Goal: Task Accomplishment & Management: Use online tool/utility

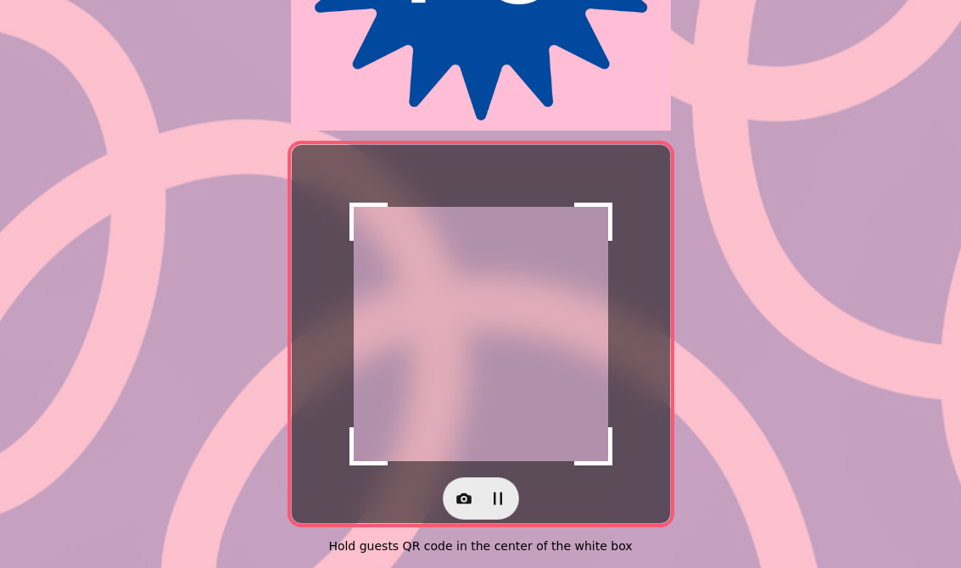
scroll to position [313, 0]
click at [458, 505] on button "button" at bounding box center [464, 499] width 34 height 34
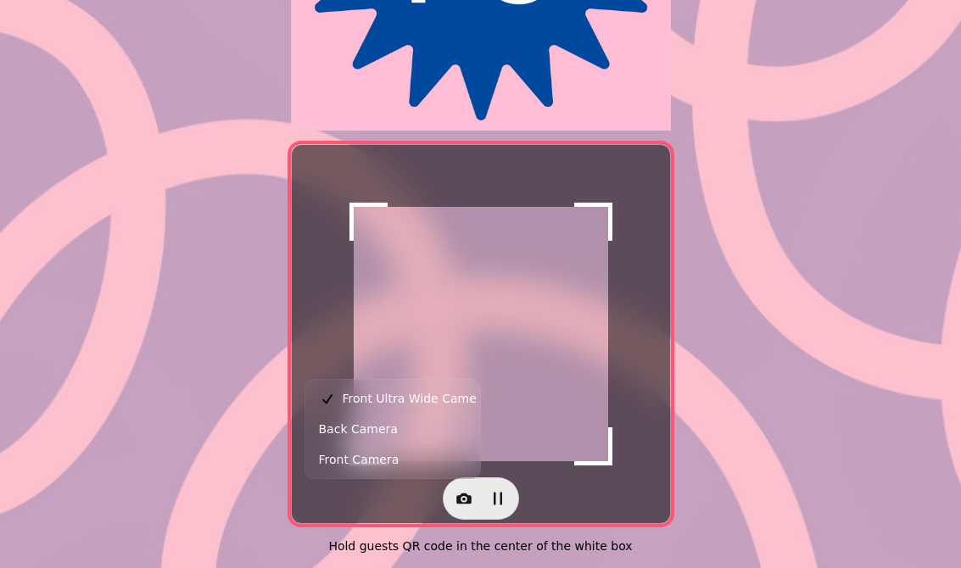
click at [367, 430] on span "Back Camera" at bounding box center [358, 429] width 79 height 20
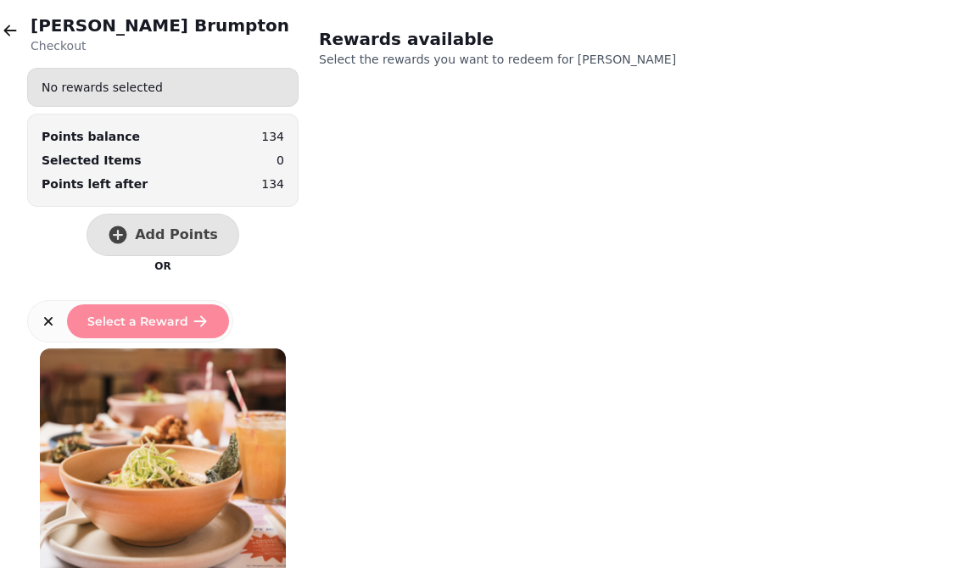
click at [179, 244] on button "Add Points" at bounding box center [163, 235] width 153 height 42
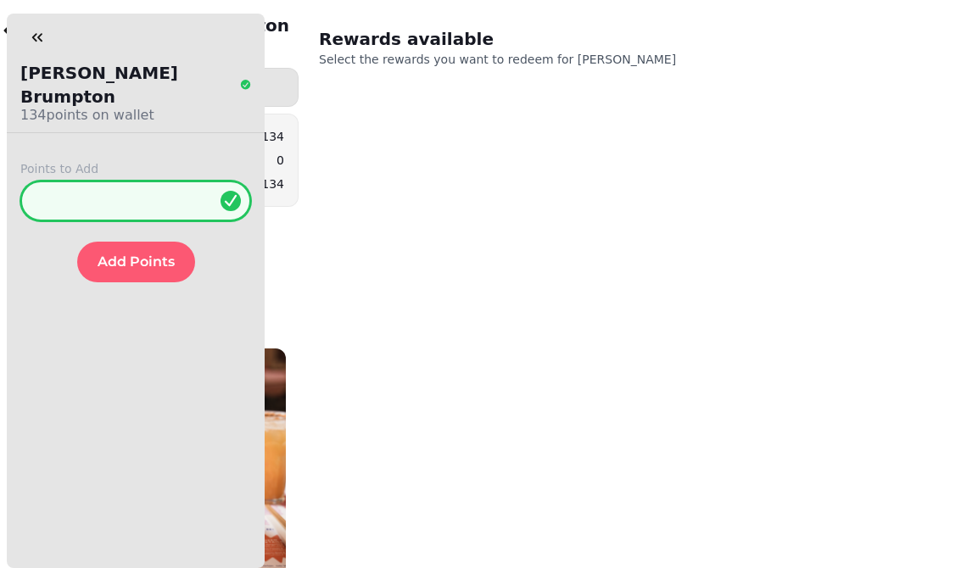
click at [175, 181] on input "*" at bounding box center [135, 201] width 231 height 41
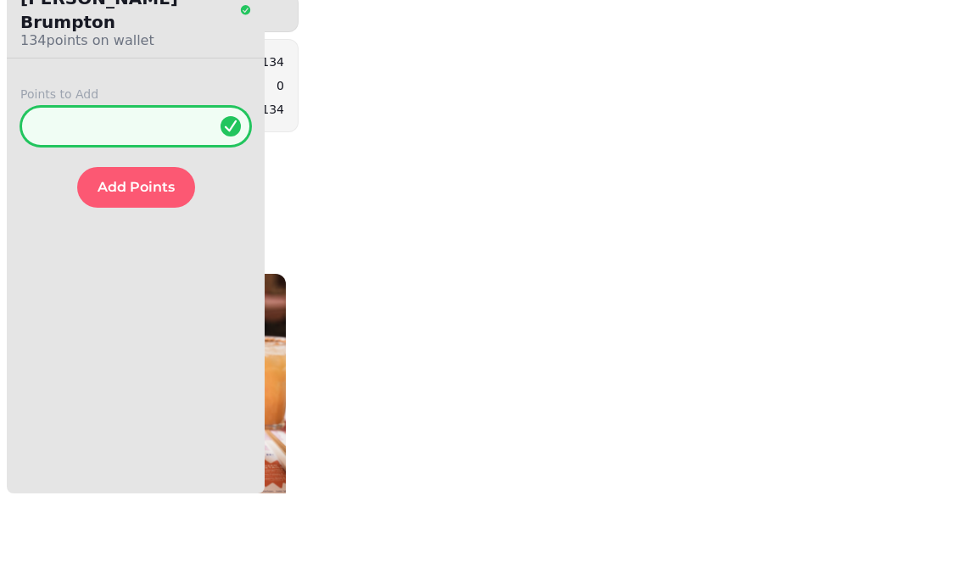
type input "**"
click at [162, 242] on button "Add Points" at bounding box center [136, 262] width 118 height 41
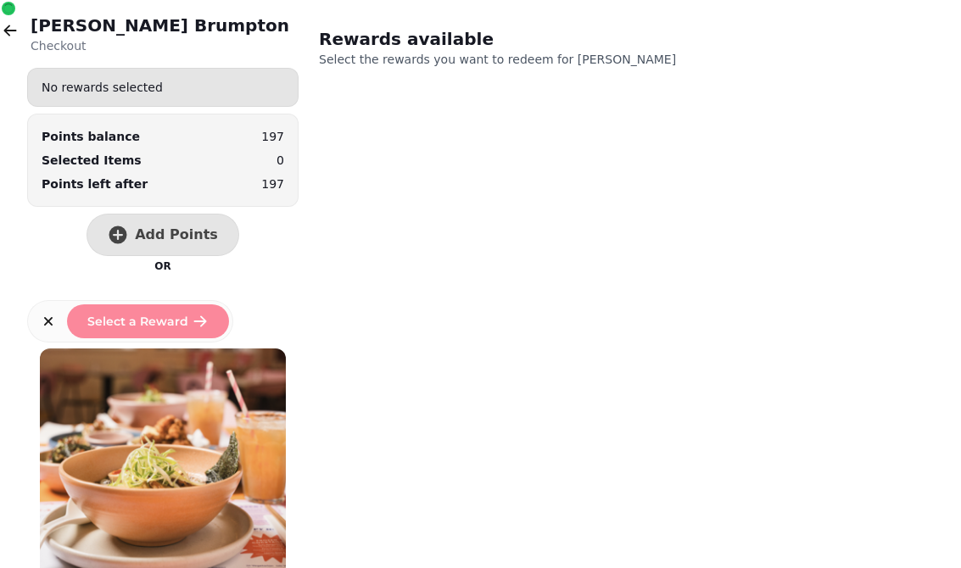
click at [5, 27] on icon "button" at bounding box center [10, 30] width 17 height 17
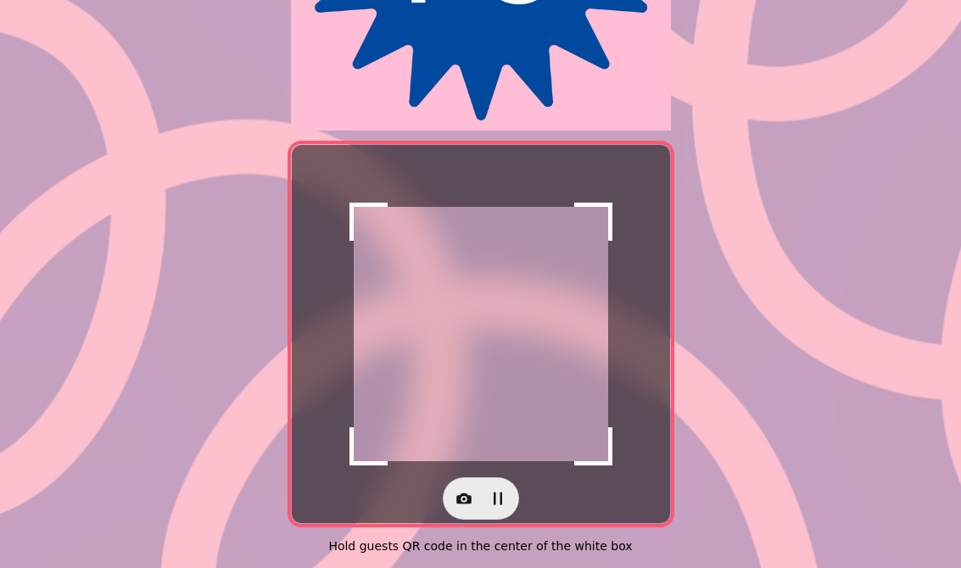
scroll to position [321, 0]
click at [462, 504] on button "button" at bounding box center [464, 499] width 34 height 34
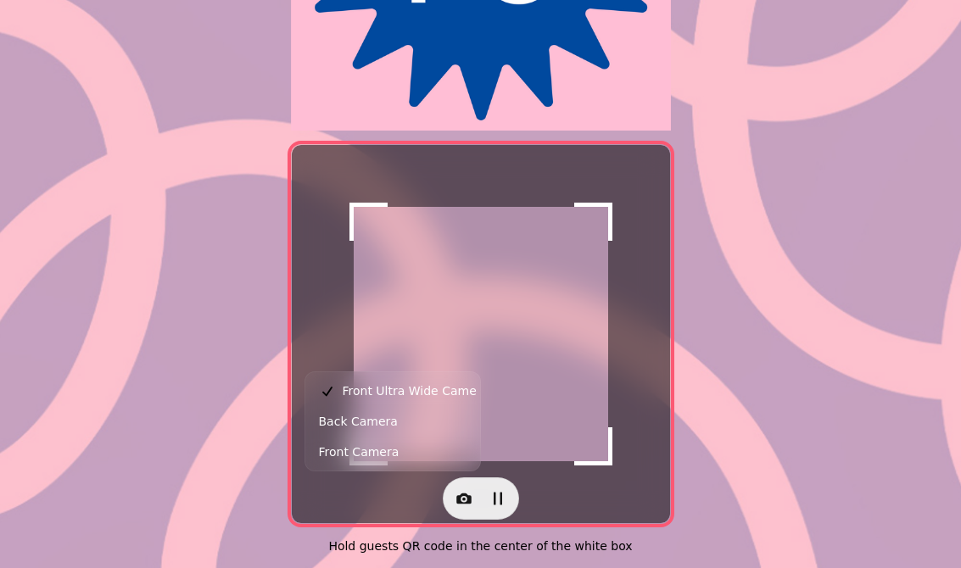
click at [328, 431] on span "Back Camera" at bounding box center [358, 422] width 79 height 20
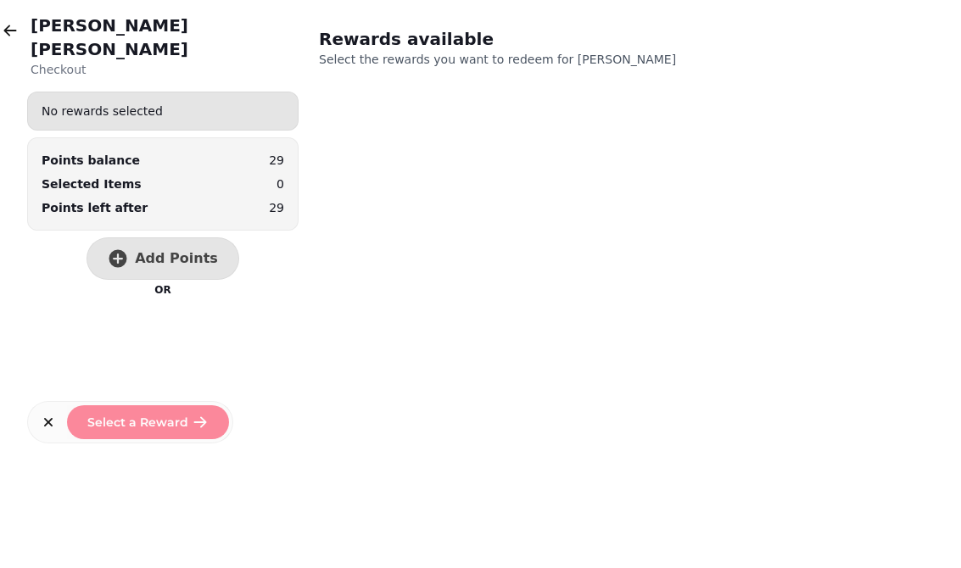
click at [133, 207] on div "No rewards selected Points balance 29 Selected Items 0 Points left after 29 Add…" at bounding box center [163, 236] width 272 height 289
click at [165, 252] on span "Add Points" at bounding box center [176, 259] width 83 height 14
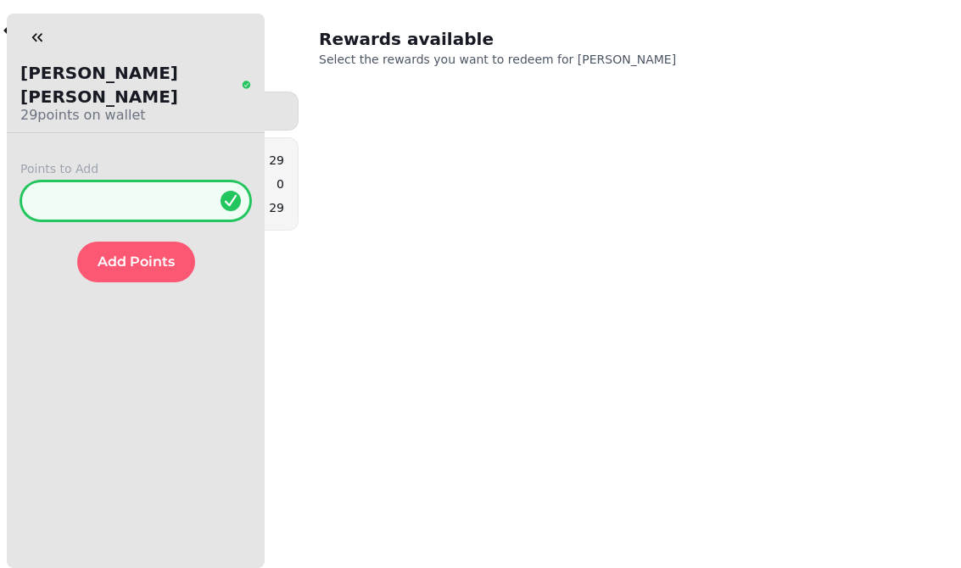
click at [156, 181] on input "*" at bounding box center [135, 201] width 231 height 41
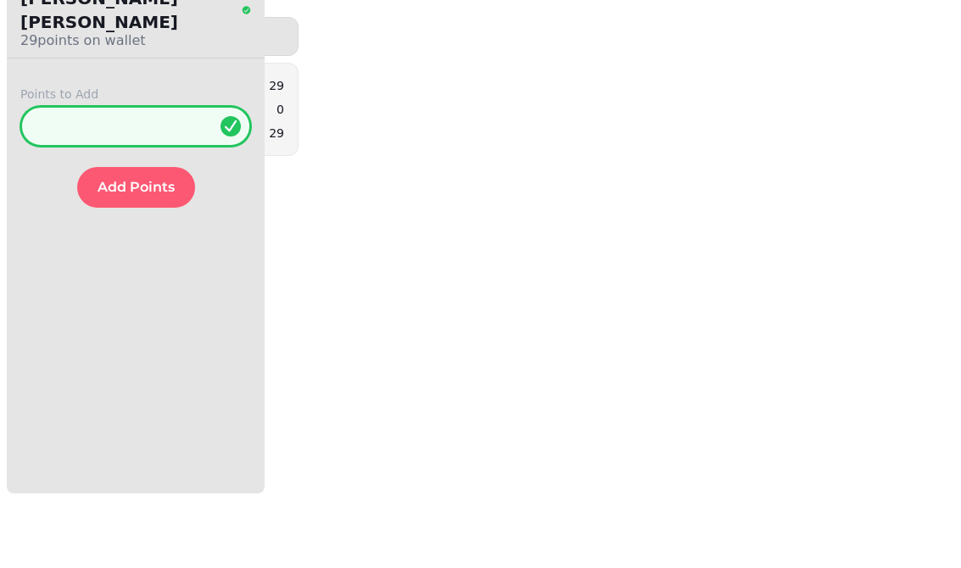
type input "**"
click at [143, 255] on span "Add Points" at bounding box center [136, 262] width 77 height 14
